Goal: Information Seeking & Learning: Learn about a topic

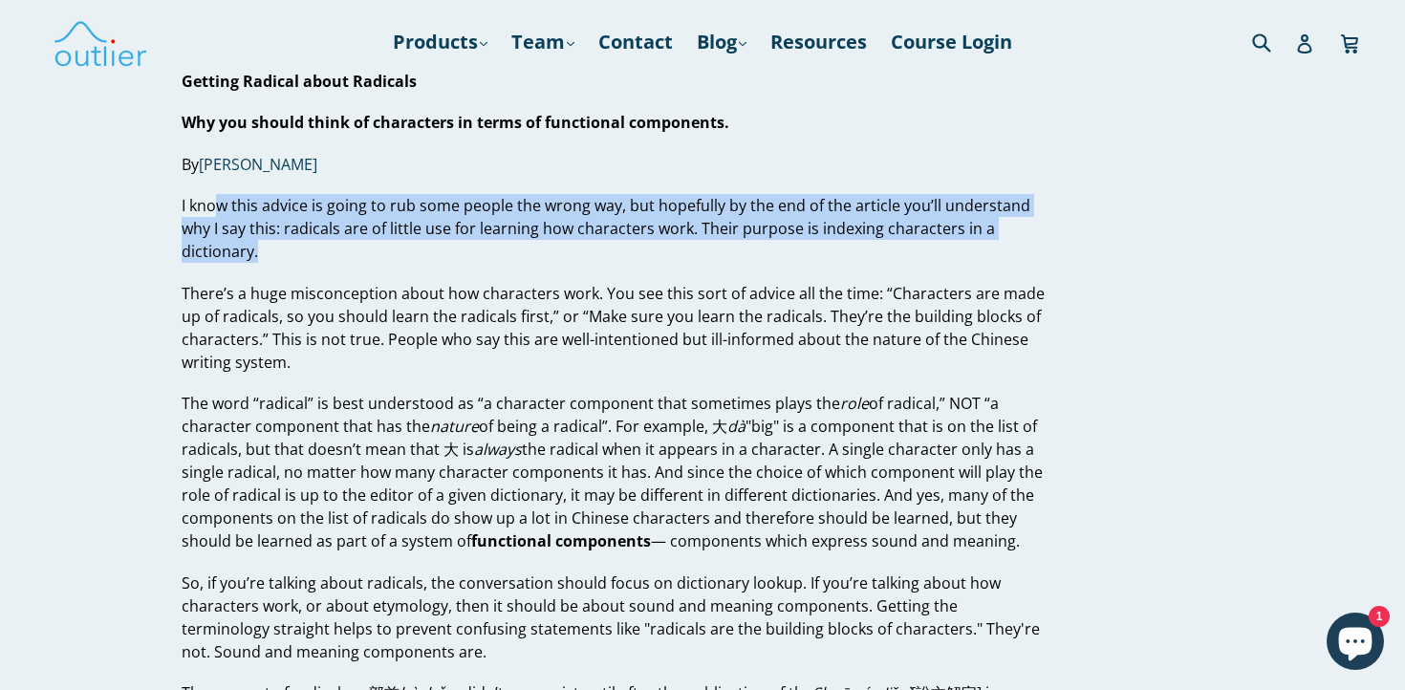
drag, startPoint x: 219, startPoint y: 205, endPoint x: 259, endPoint y: 248, distance: 58.8
click at [259, 248] on p "I know this advice is going to rub some people the wrong way, but hopefully by …" at bounding box center [613, 228] width 863 height 69
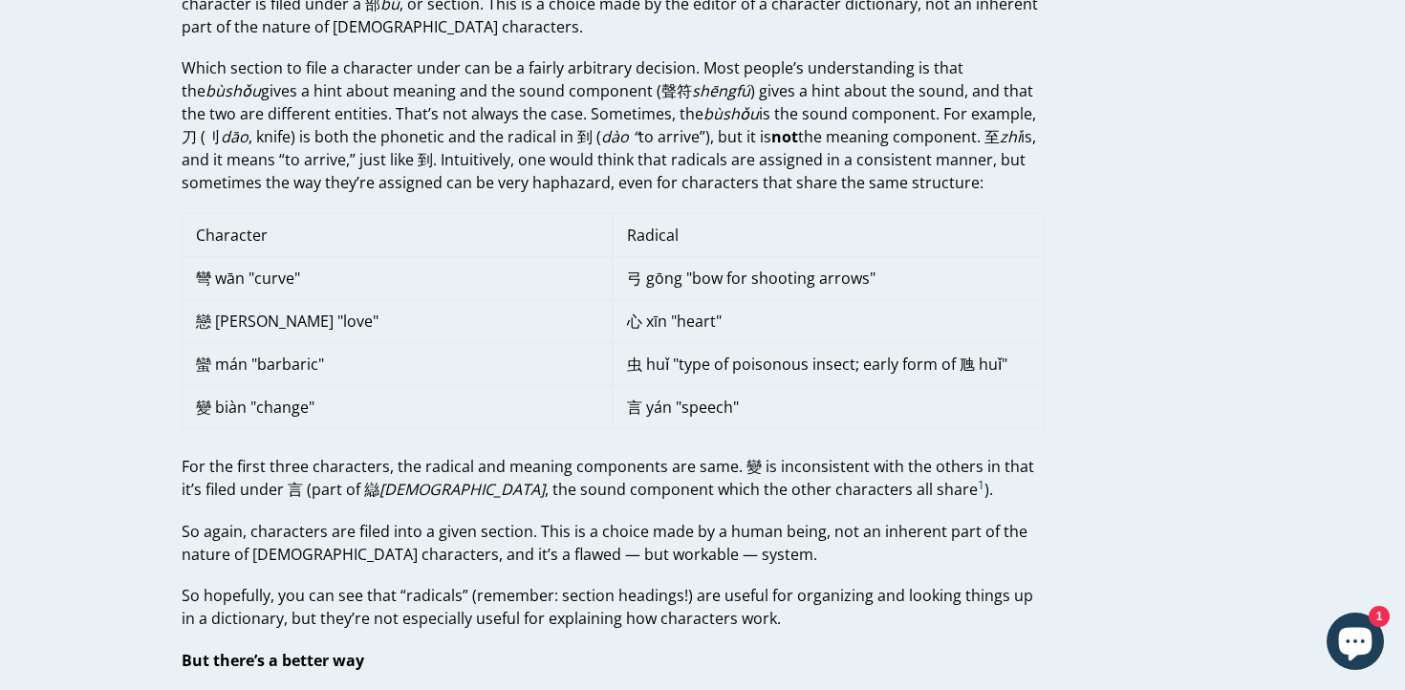
scroll to position [998, 0]
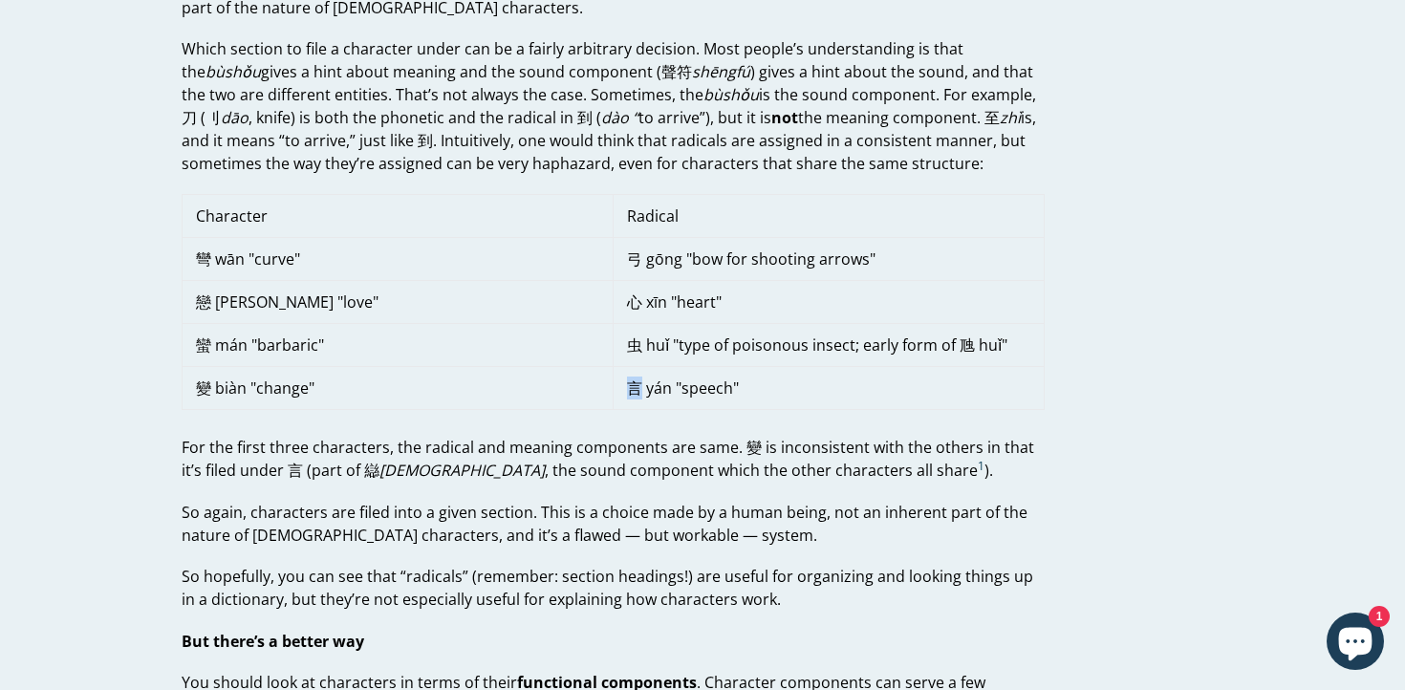
click at [631, 390] on td "言 yán "speech"" at bounding box center [829, 387] width 431 height 43
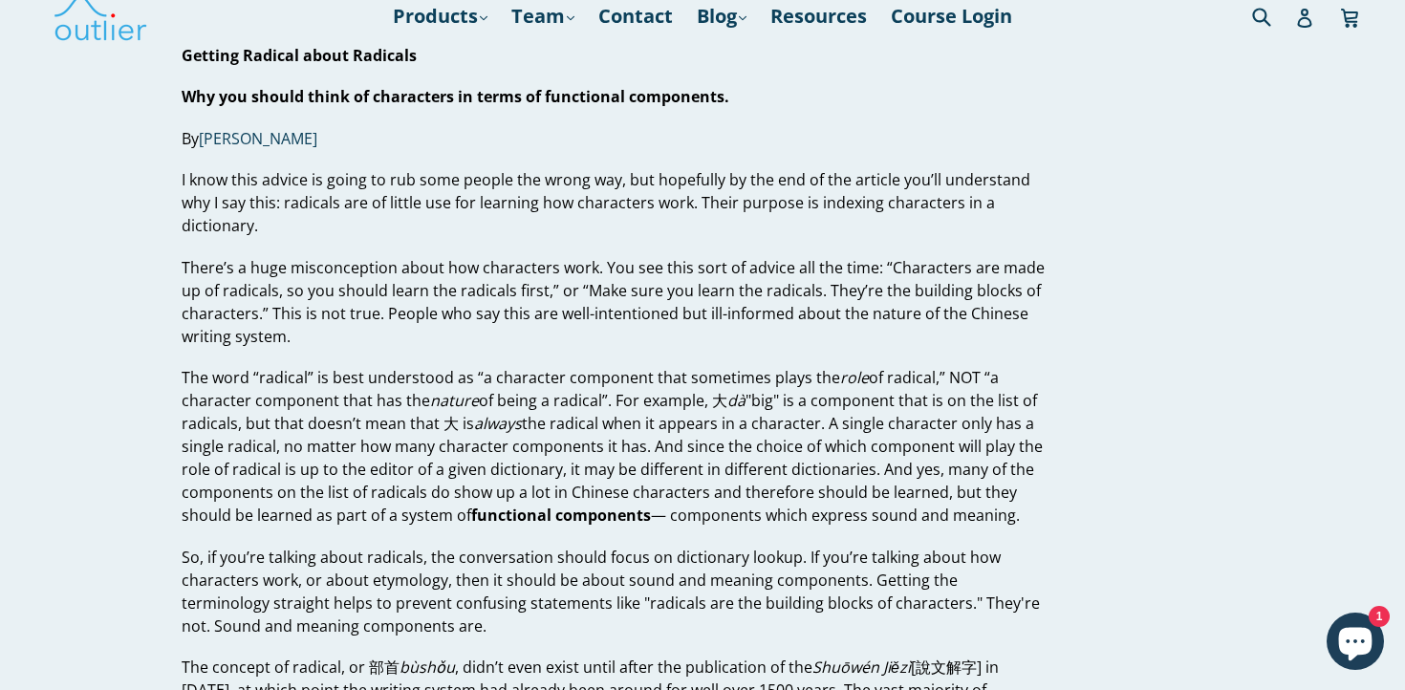
scroll to position [29, 0]
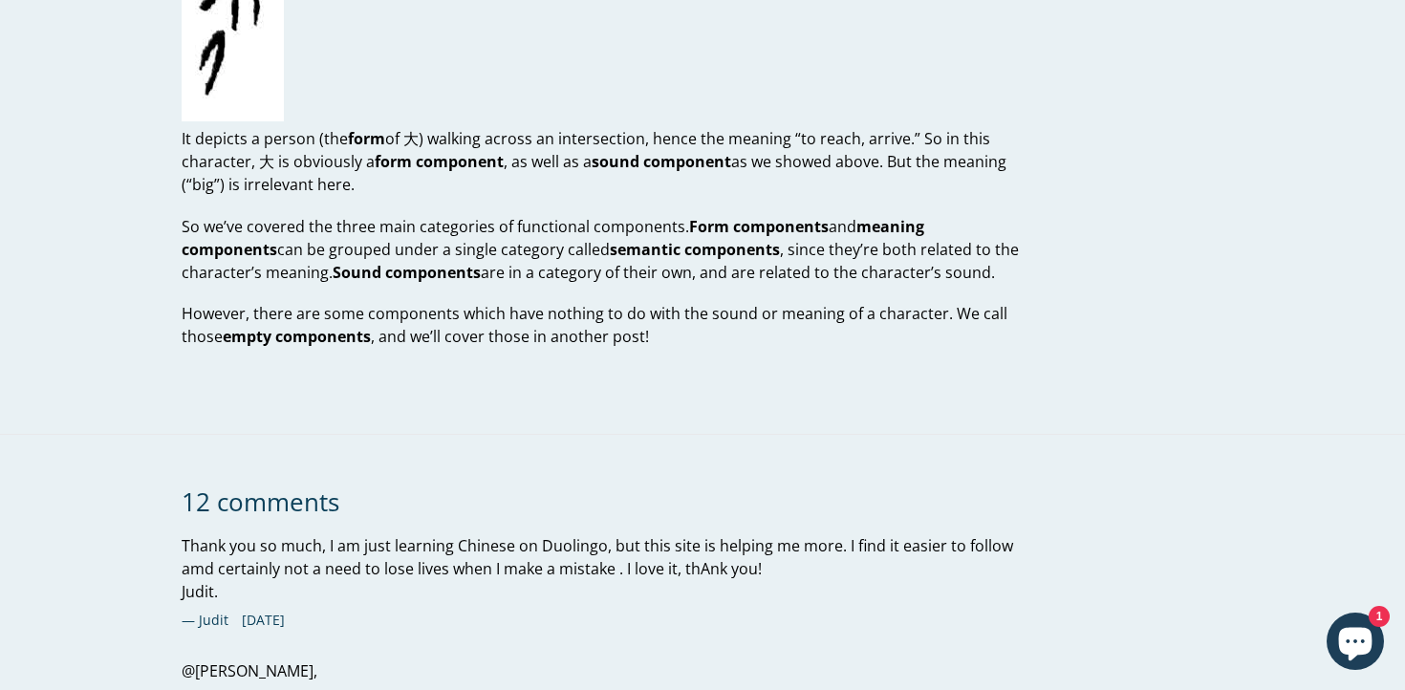
scroll to position [4338, 0]
